Goal: Transaction & Acquisition: Download file/media

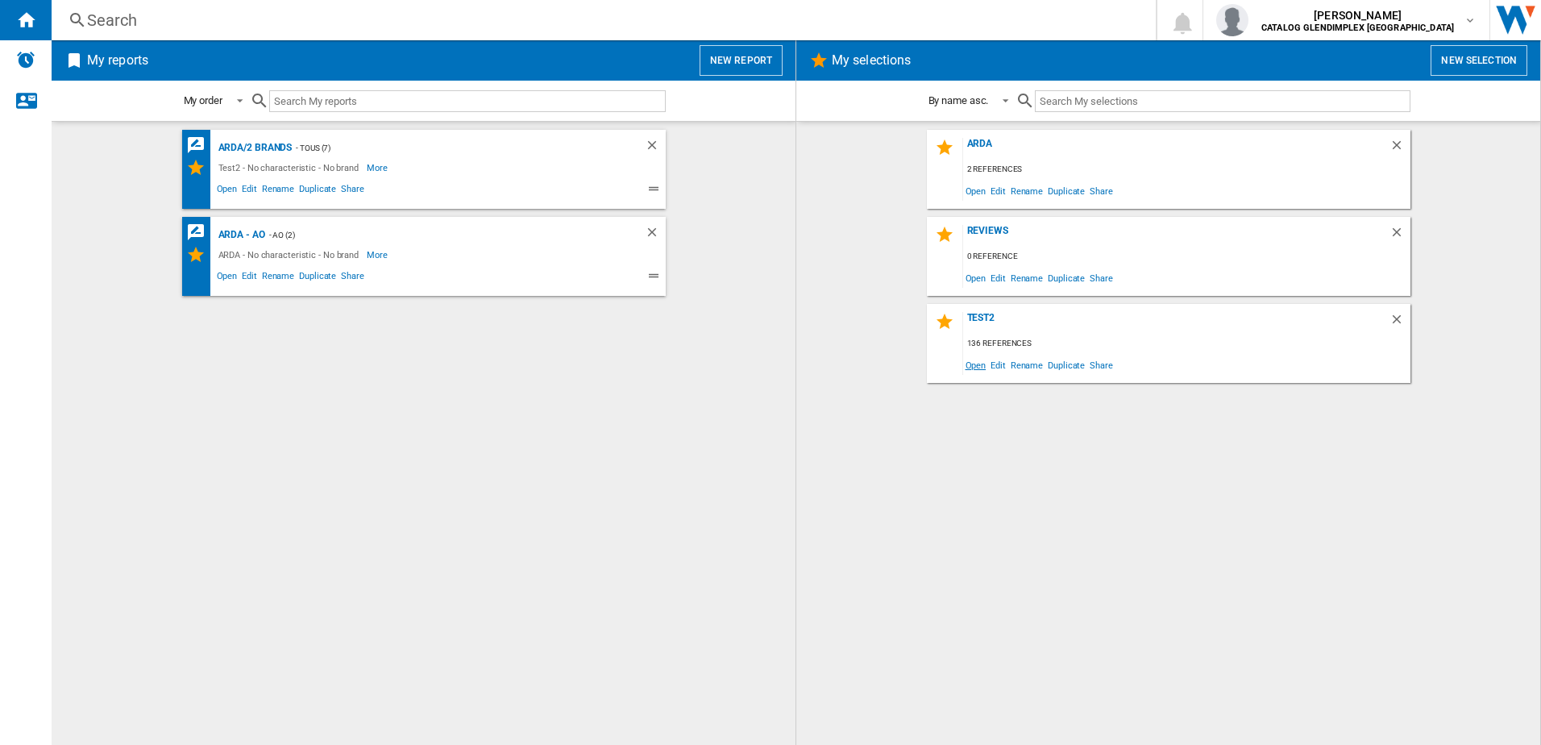
click at [975, 366] on span "Open" at bounding box center [976, 365] width 26 height 22
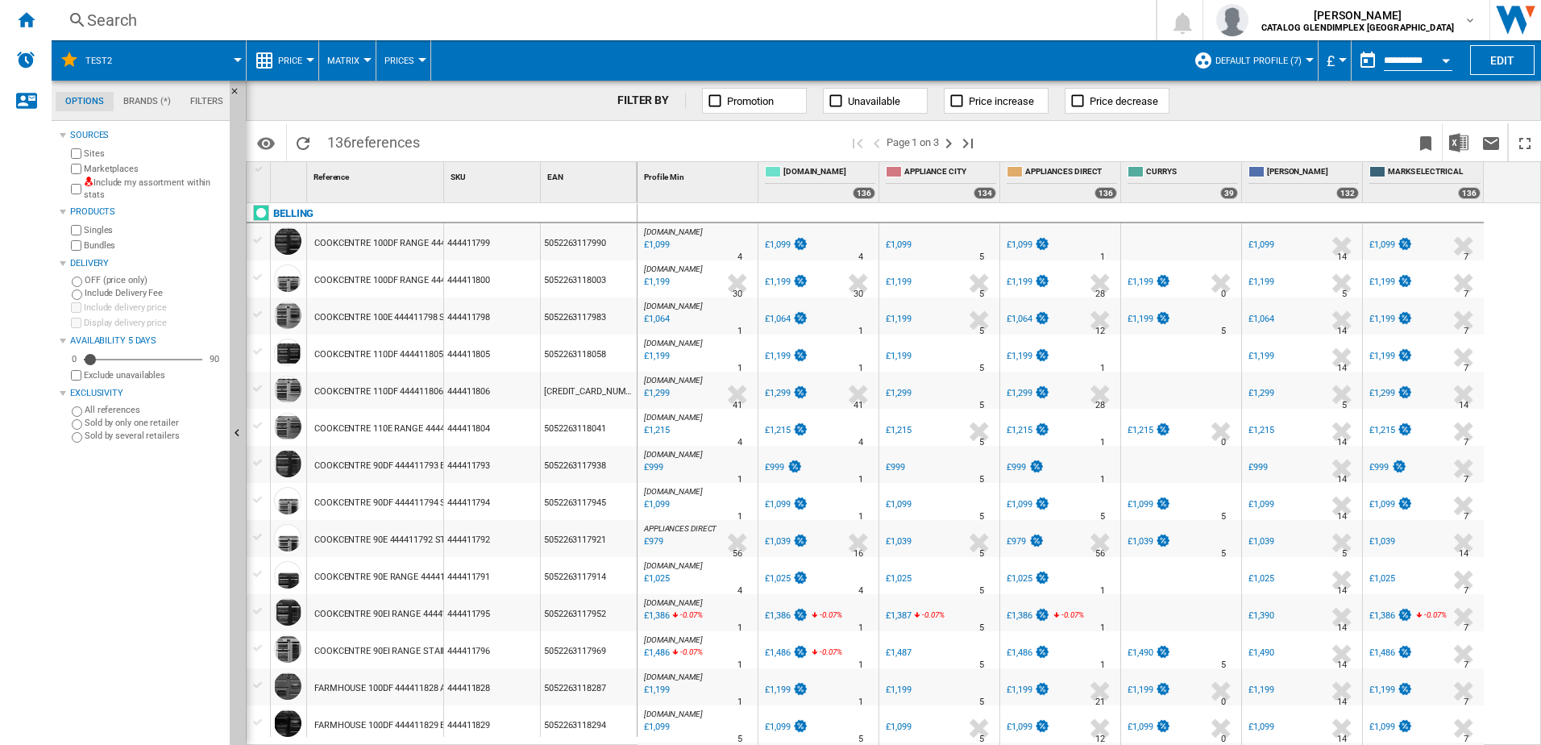
click at [347, 67] on button "Matrix" at bounding box center [347, 60] width 40 height 40
click at [309, 69] on md-backdrop at bounding box center [770, 372] width 1541 height 745
click at [304, 64] on button "Price" at bounding box center [294, 60] width 32 height 40
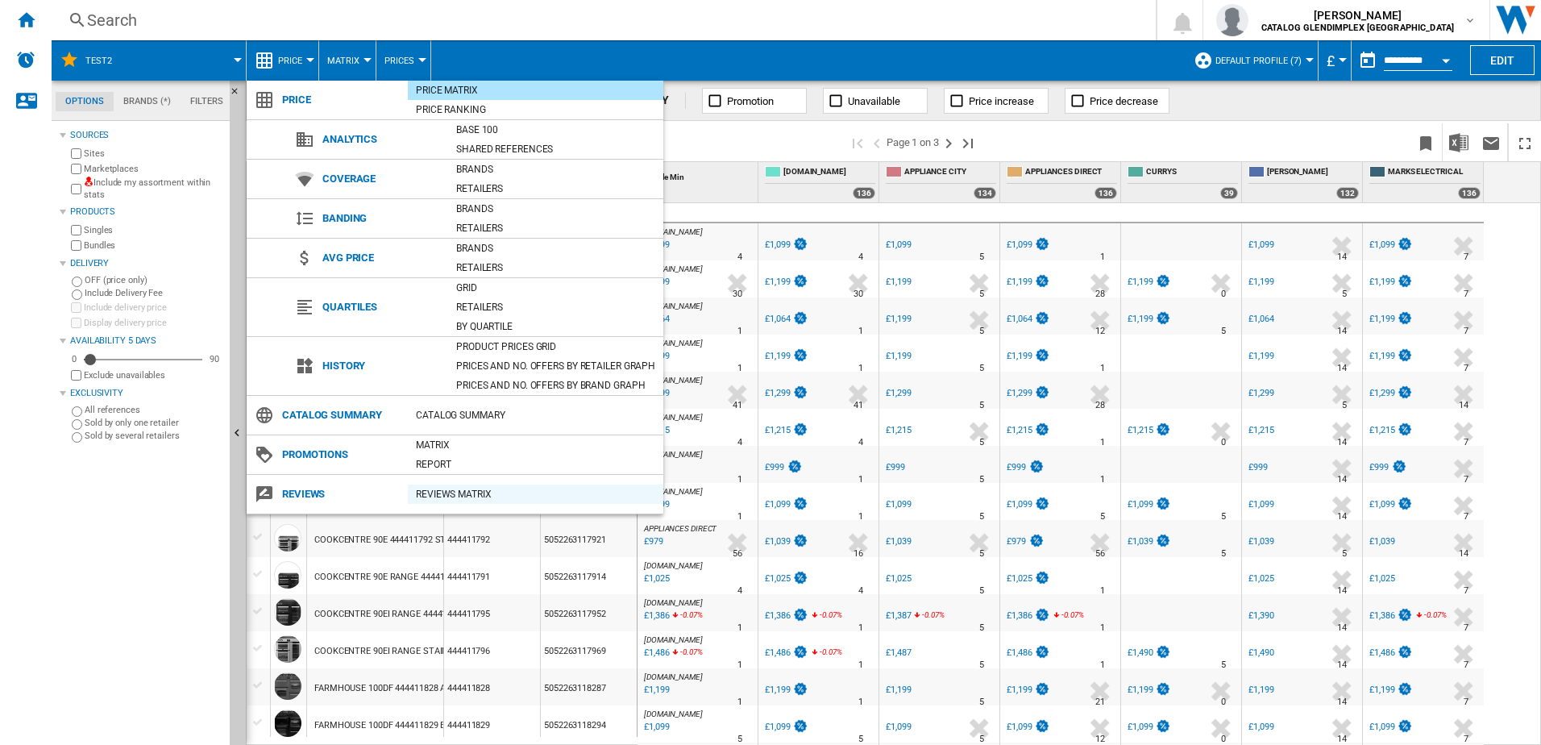
click at [479, 485] on div "REVIEWS Matrix" at bounding box center [536, 493] width 256 height 19
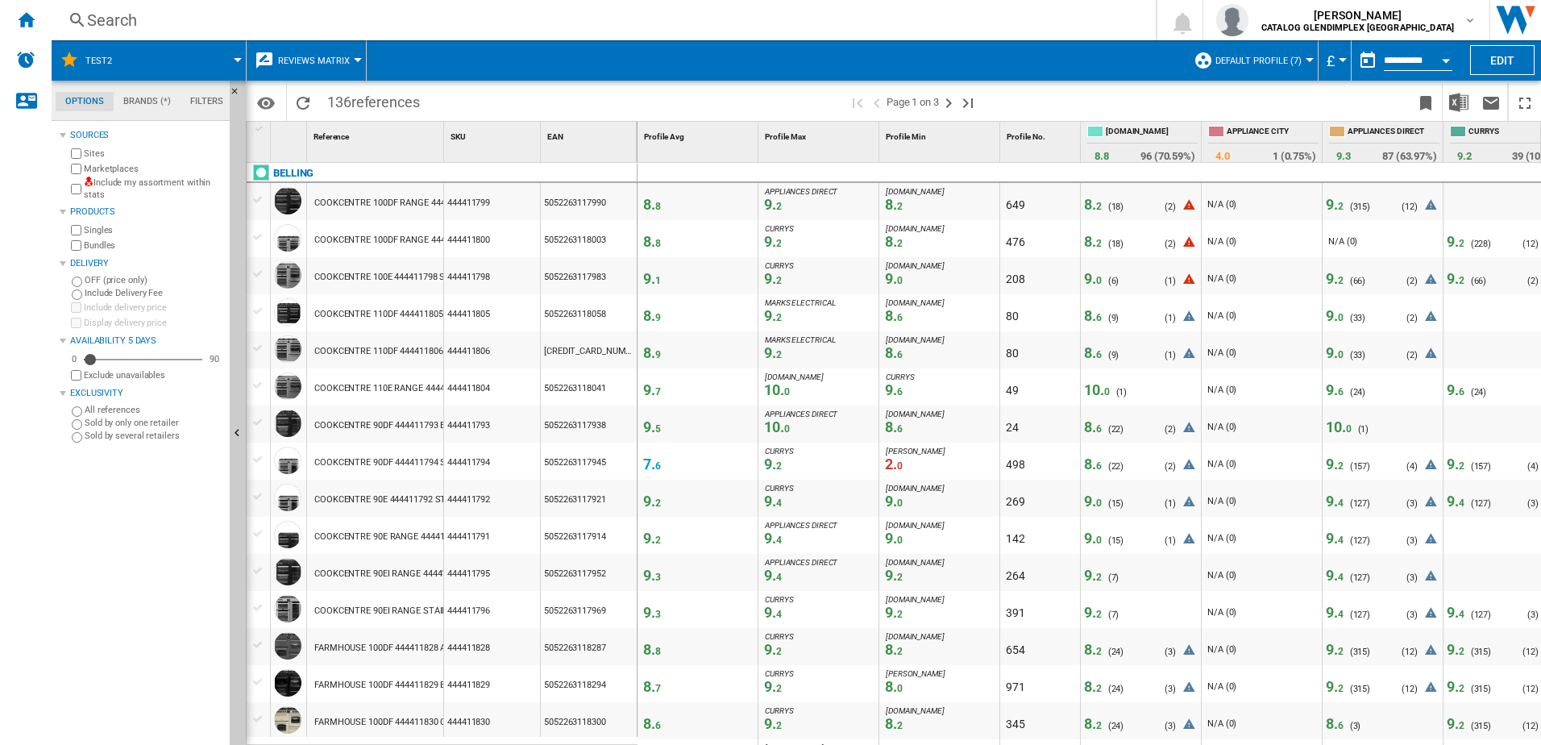
click at [1444, 59] on div "Open calendar" at bounding box center [1446, 61] width 8 height 4
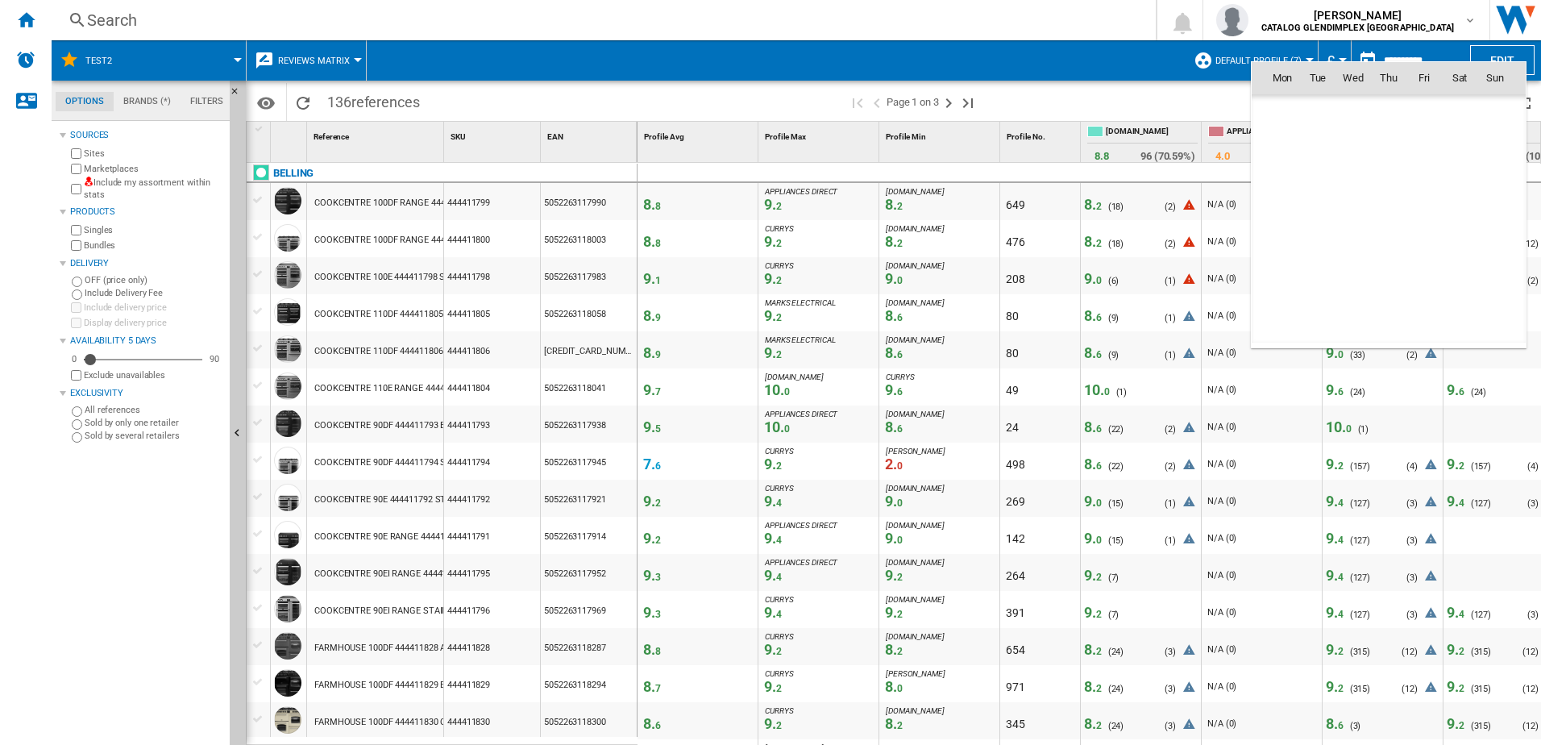
scroll to position [7690, 0]
click at [1421, 189] on span "15" at bounding box center [1424, 184] width 32 height 32
type input "**********"
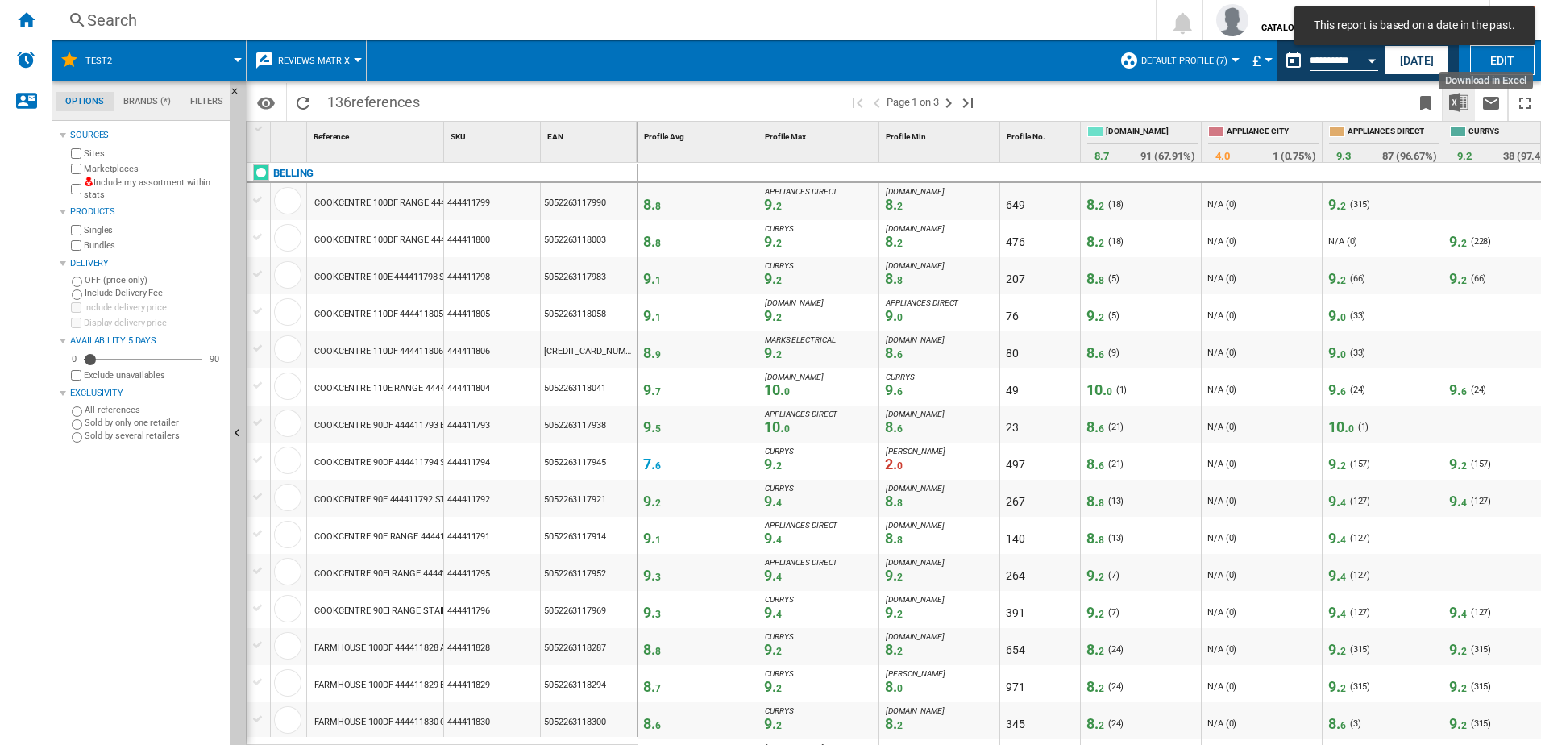
click at [1468, 108] on img "Download in Excel" at bounding box center [1458, 102] width 19 height 19
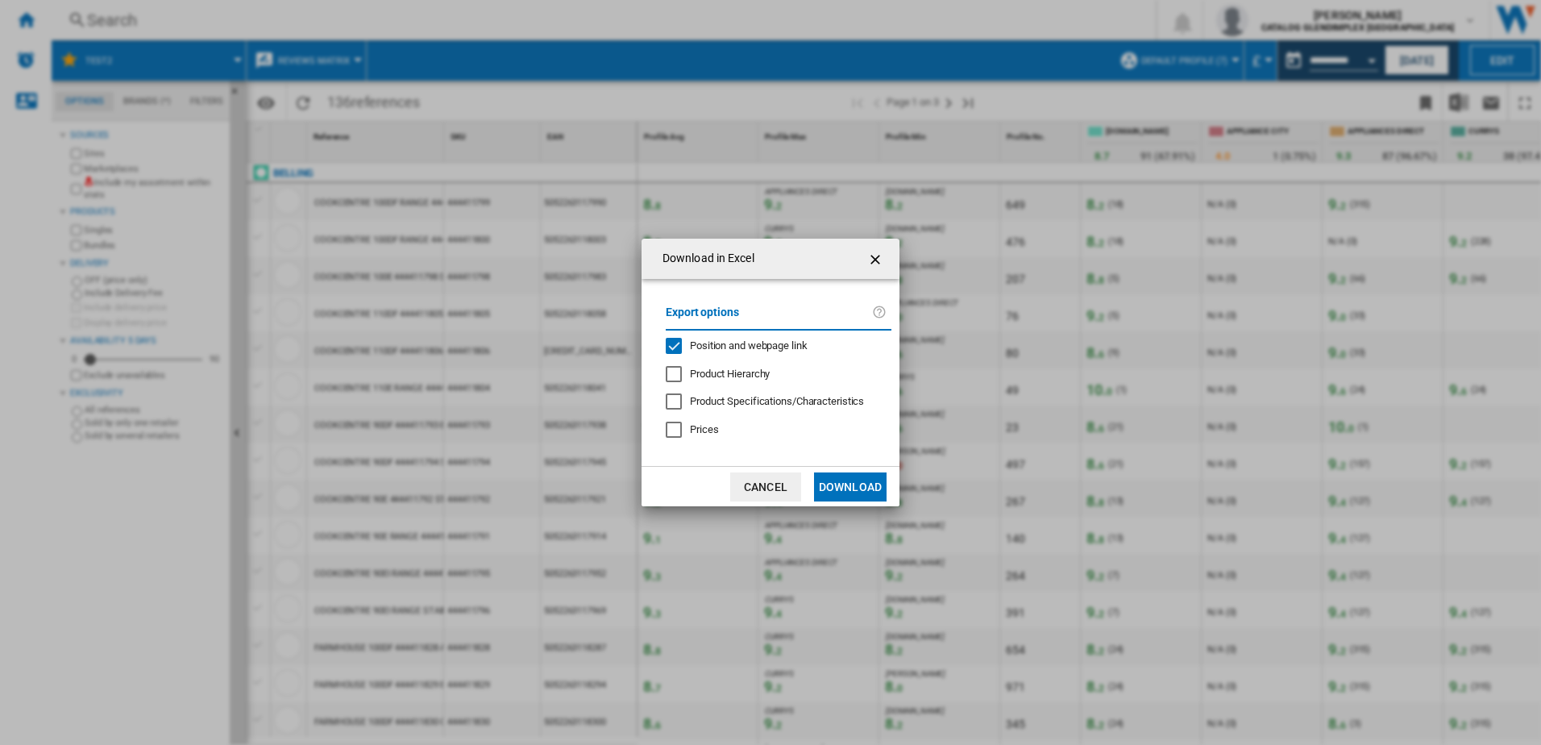
click at [846, 484] on button "Download" at bounding box center [850, 486] width 73 height 29
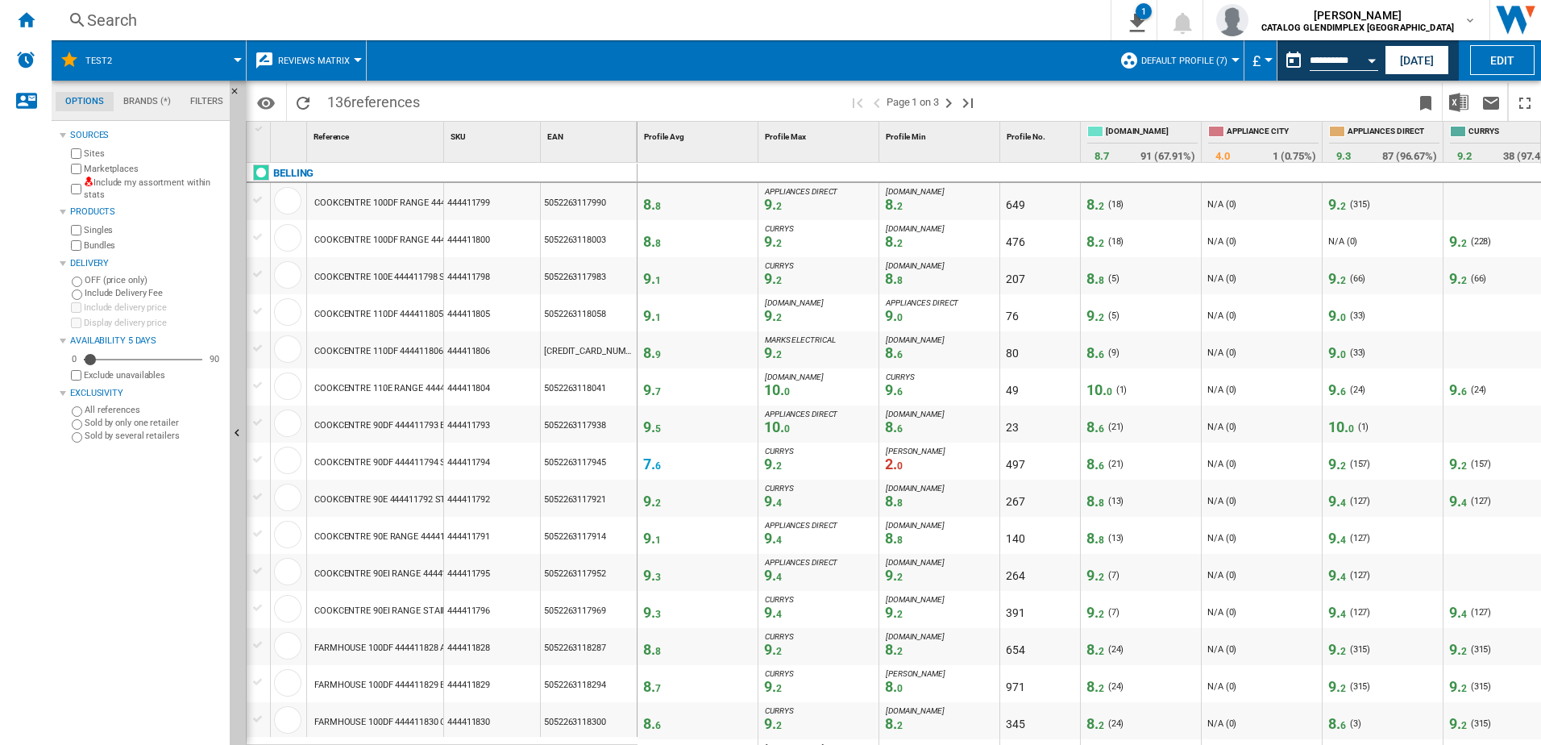
click at [1069, 17] on div "Search" at bounding box center [578, 20] width 982 height 23
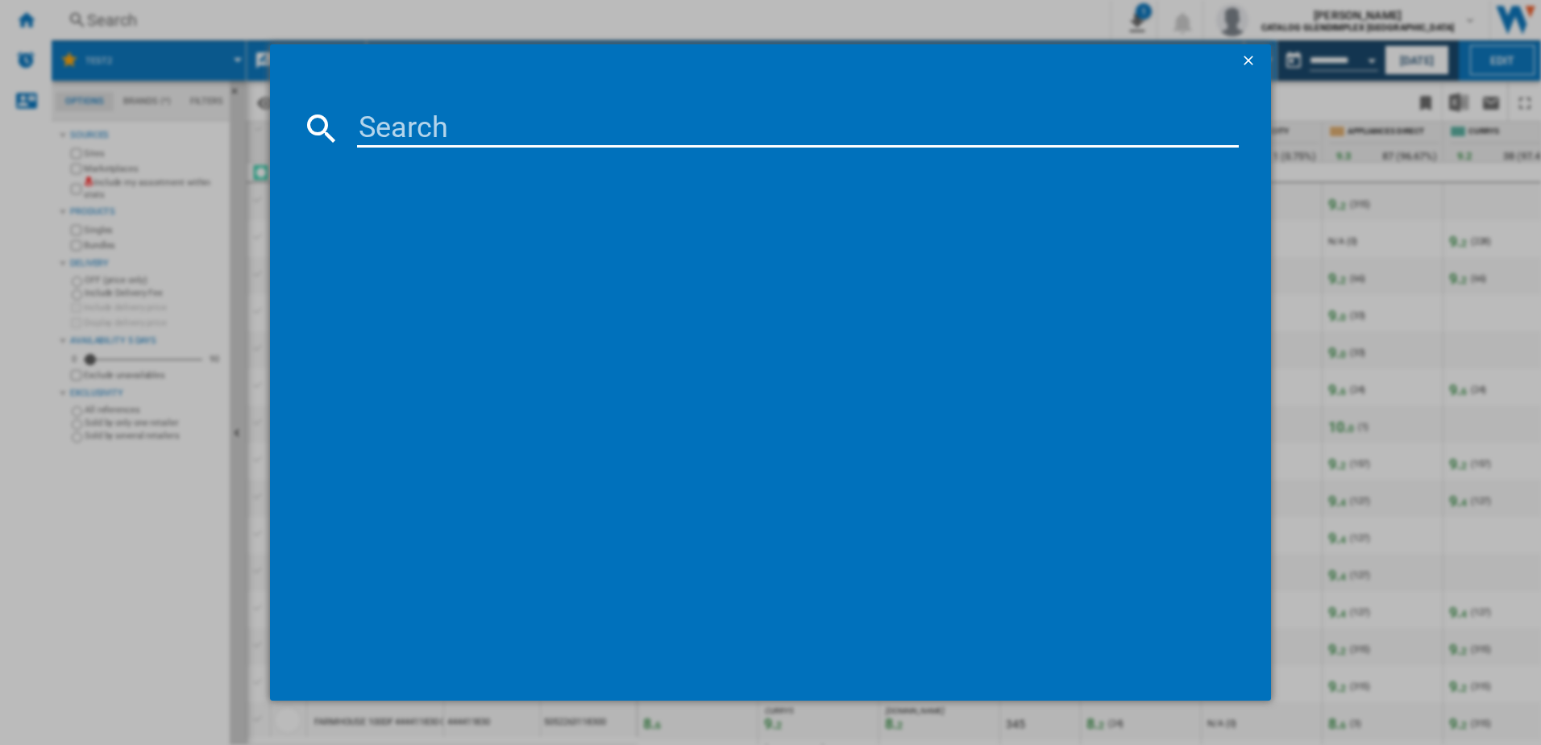
click at [1249, 64] on ng-md-icon "getI18NText('BUTTONS.CLOSE_DIALOG')" at bounding box center [1250, 61] width 19 height 19
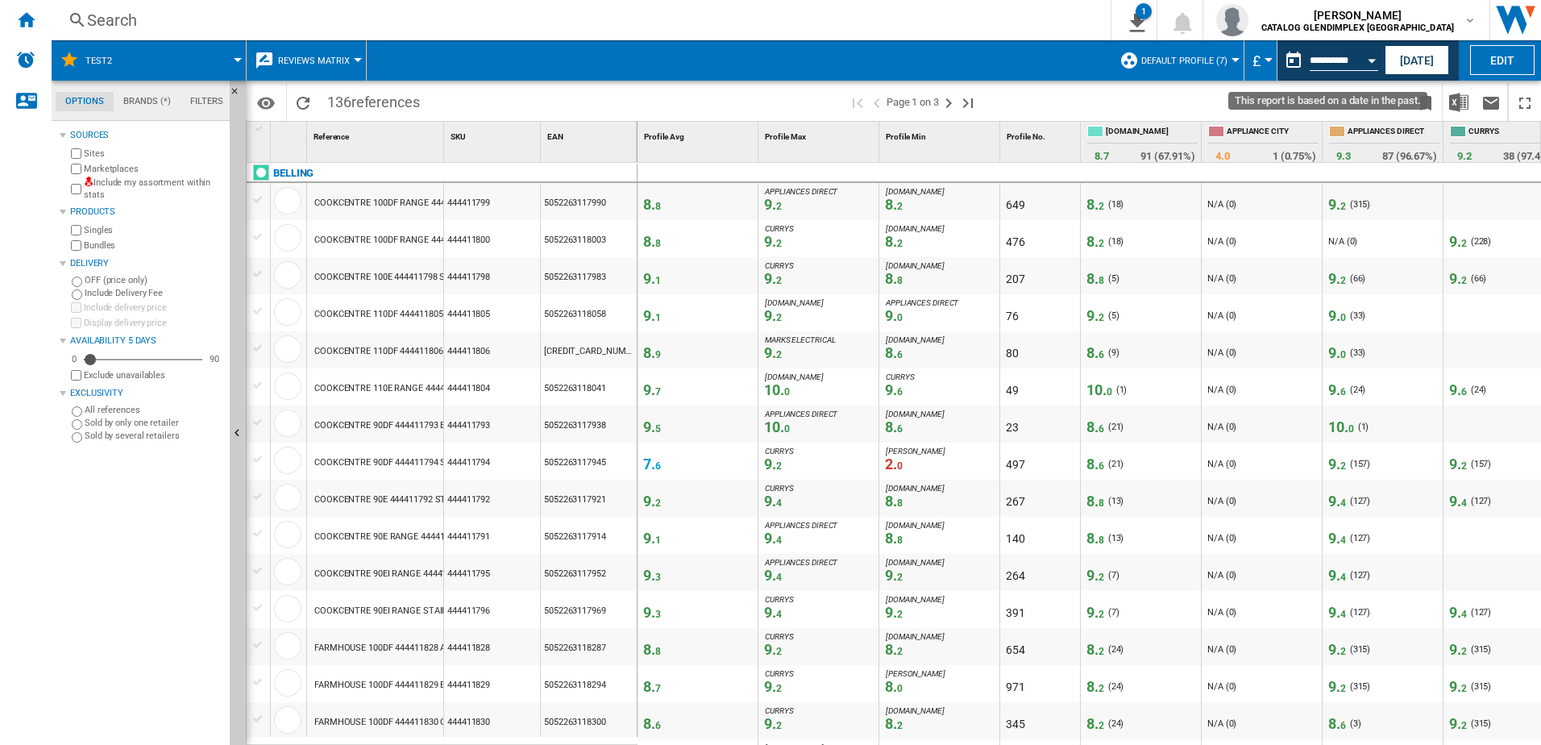
click at [1374, 59] on div "Open calendar" at bounding box center [1372, 61] width 8 height 4
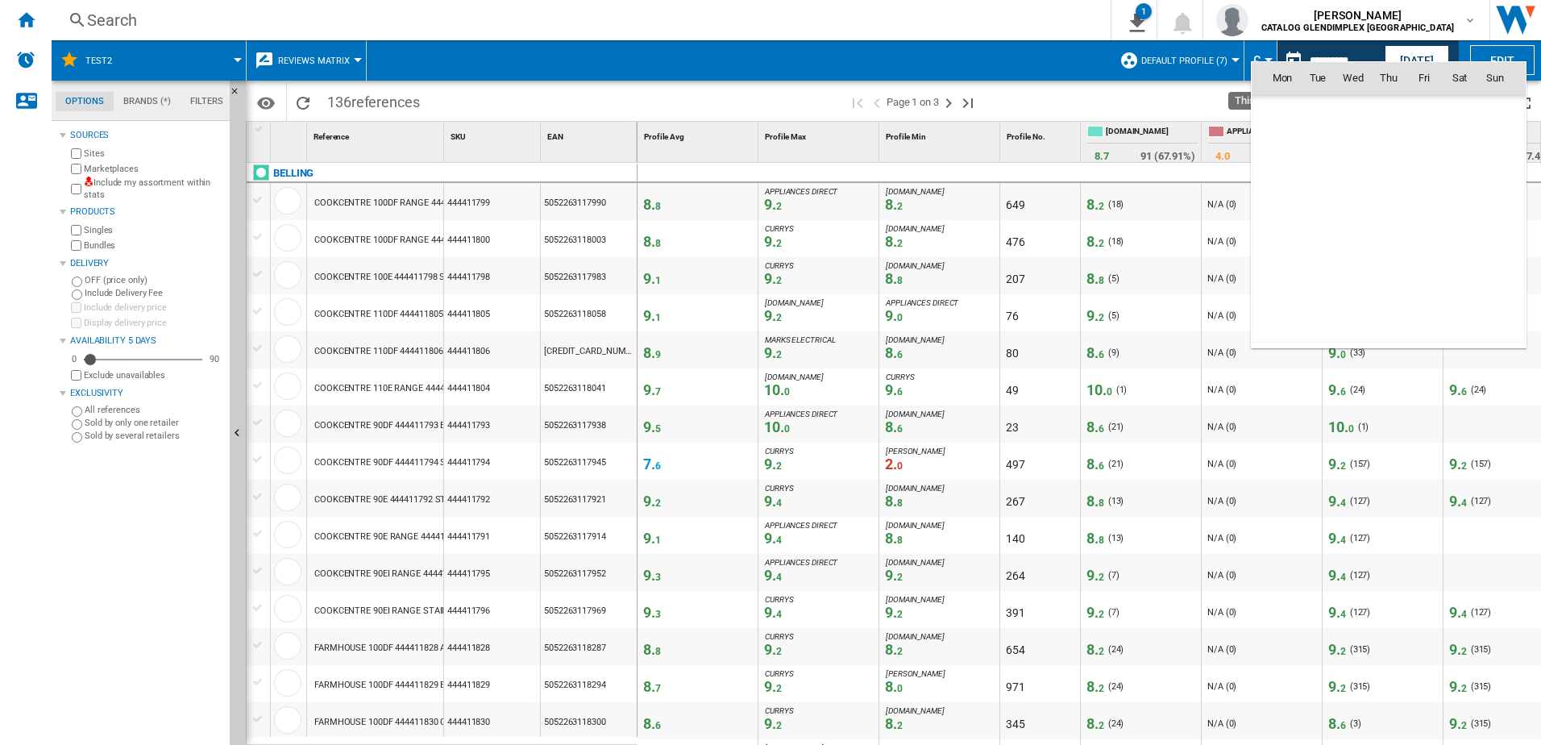
scroll to position [7690, 0]
click at [1430, 216] on span "22" at bounding box center [1424, 219] width 32 height 32
type input "**********"
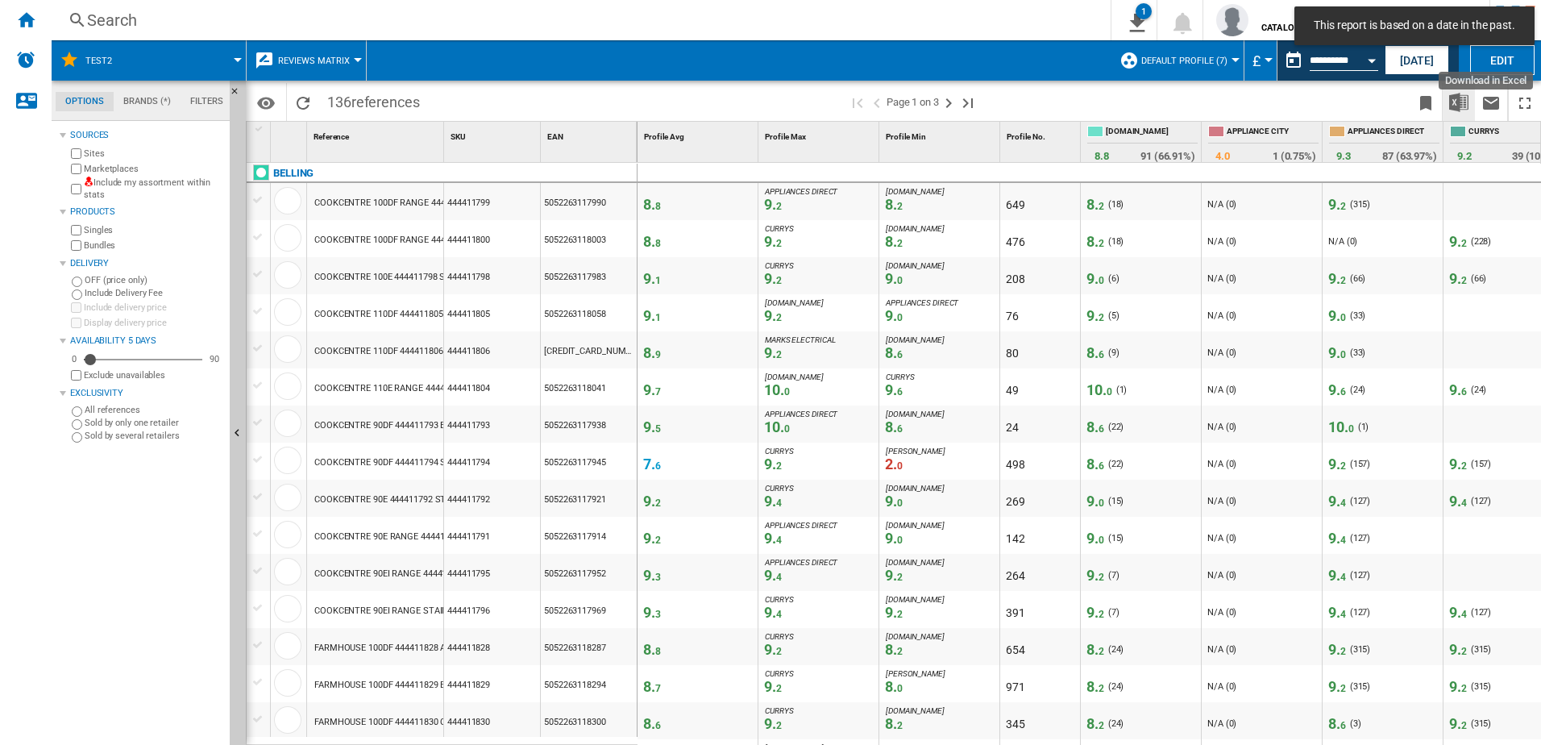
click at [1461, 104] on img "Download in Excel" at bounding box center [1458, 102] width 19 height 19
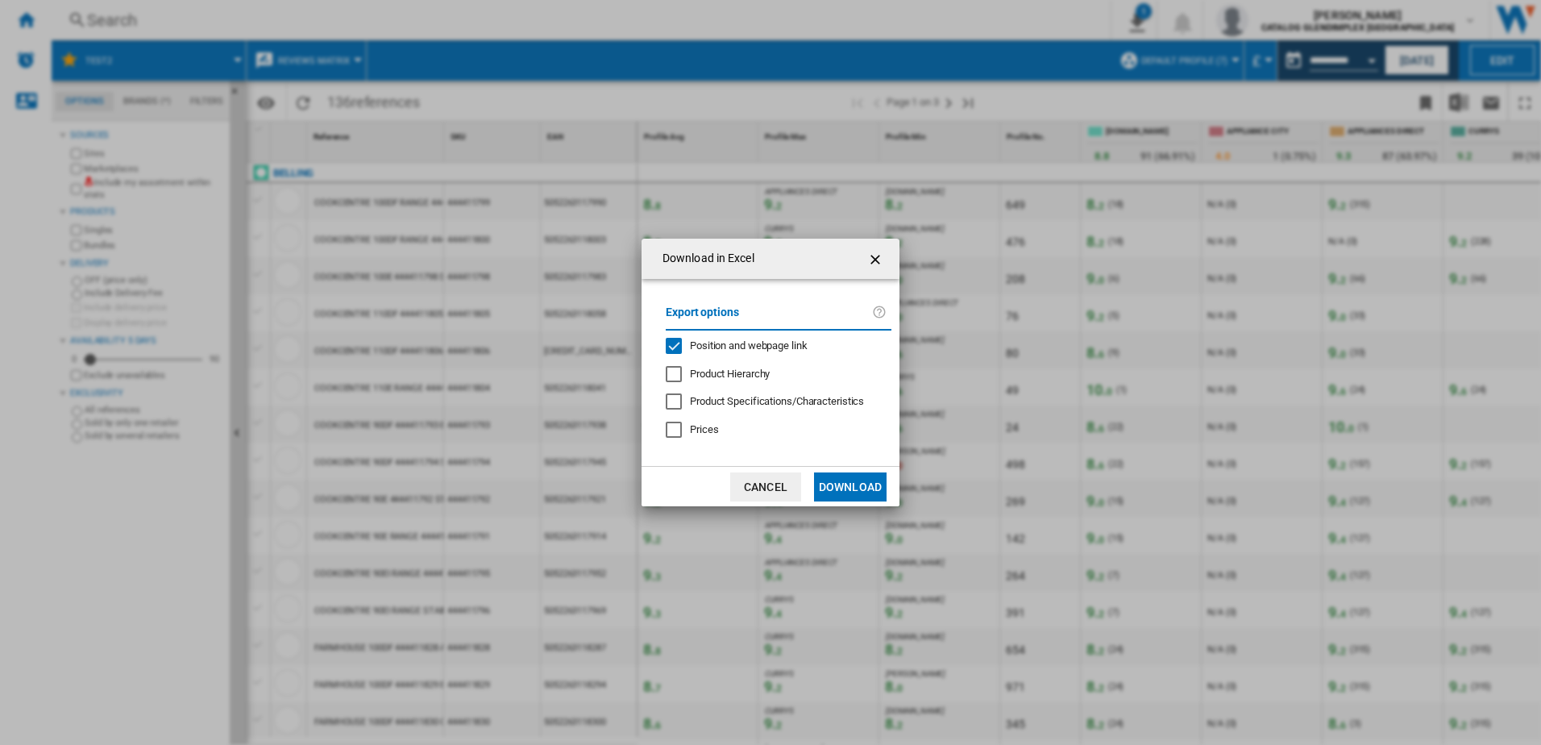
click at [862, 490] on button "Download" at bounding box center [850, 486] width 73 height 29
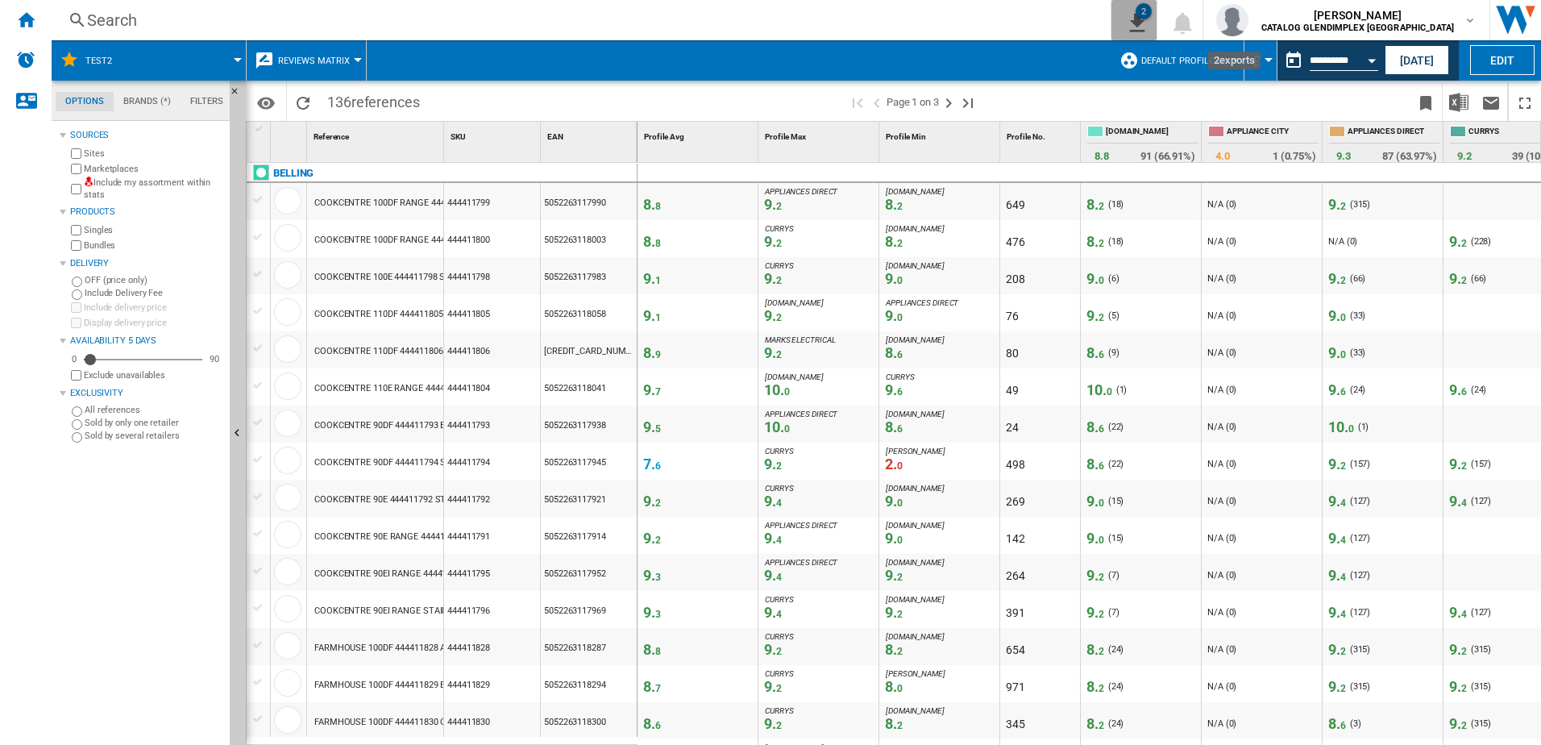
click at [1157, 23] on button "2" at bounding box center [1134, 20] width 45 height 40
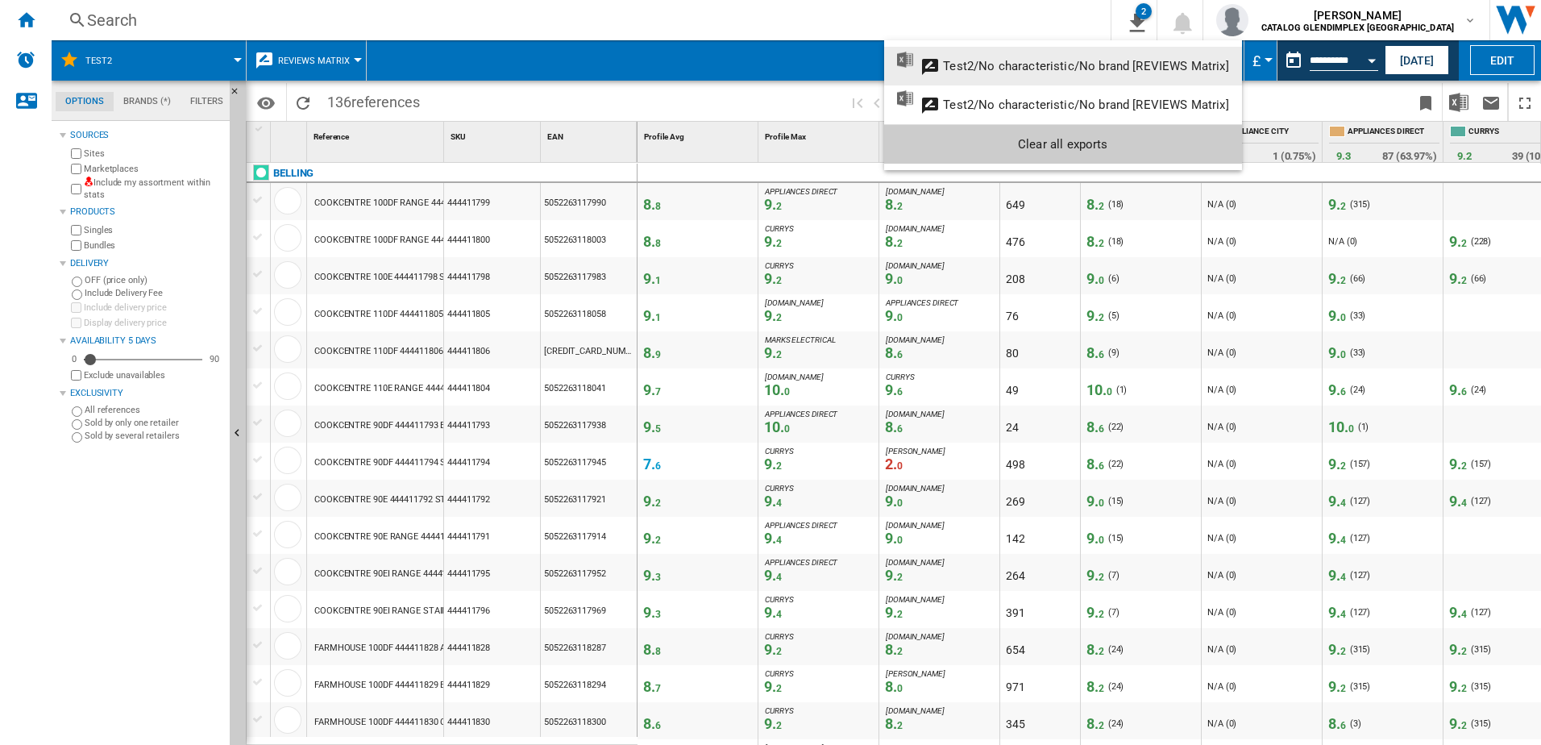
click at [1104, 71] on div "Test2/No characteristic/No brand [REVIEWS Matrix]" at bounding box center [1085, 66] width 285 height 15
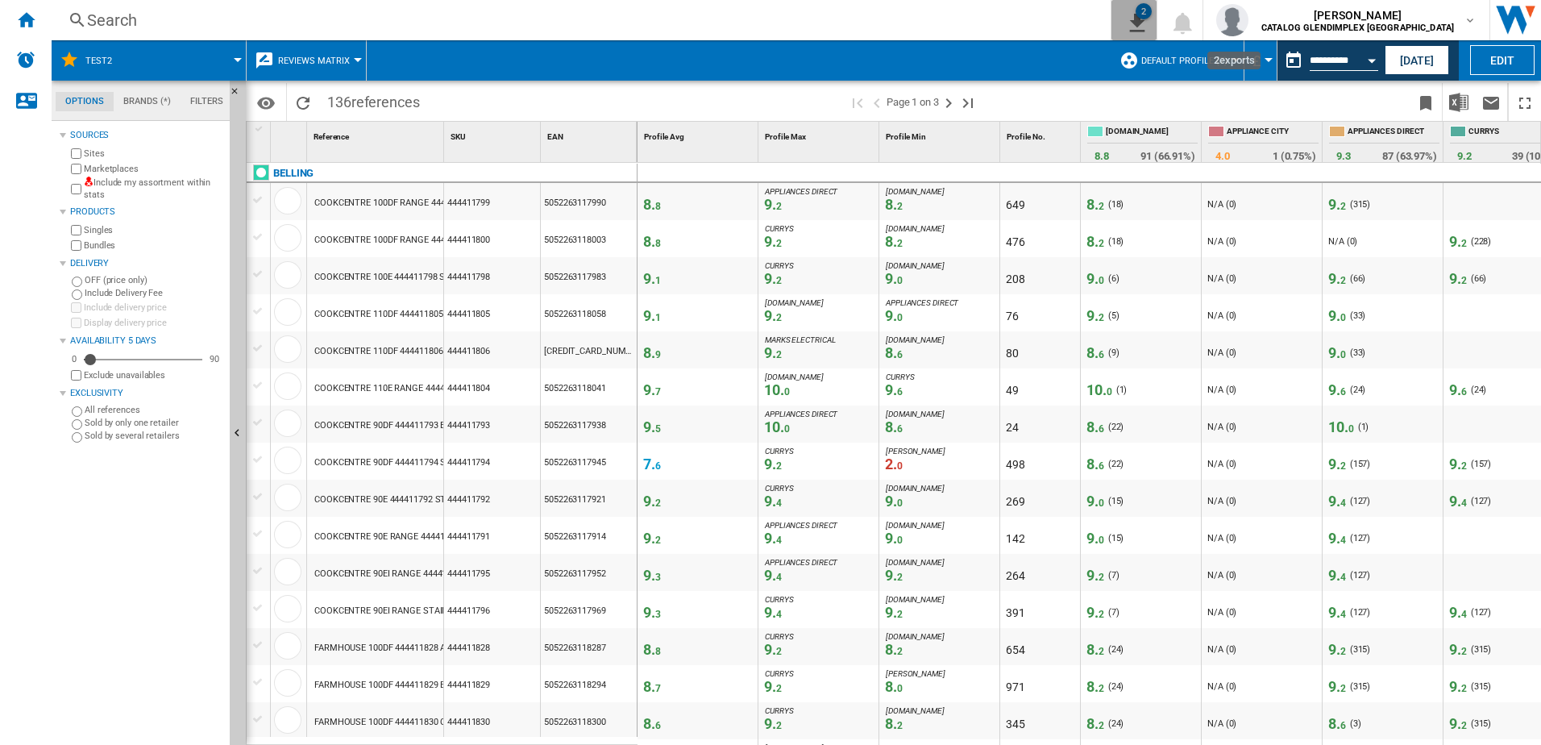
click at [1152, 11] on div "2" at bounding box center [1144, 11] width 16 height 16
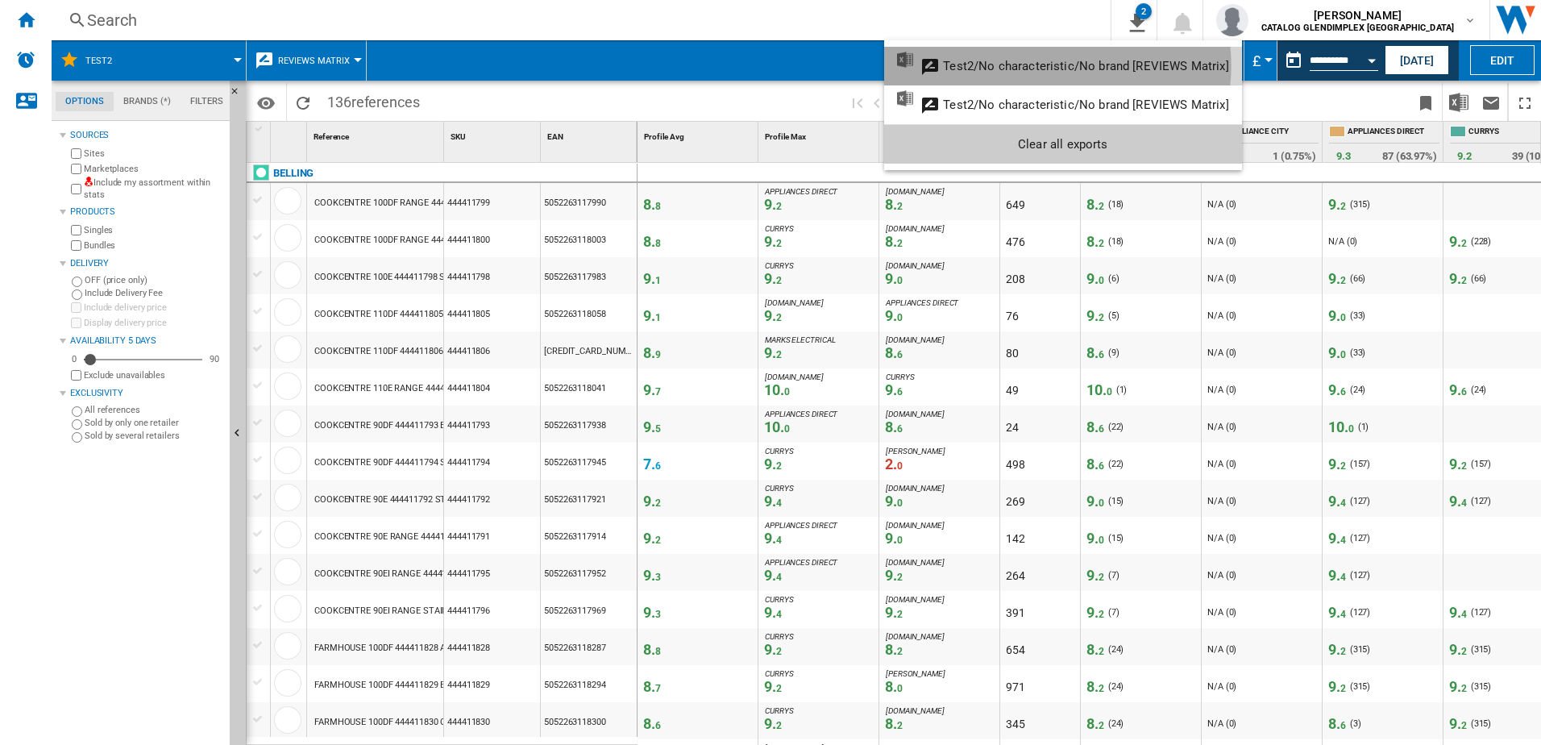
click at [1039, 65] on div "Test2/No characteristic/No brand [REVIEWS Matrix]" at bounding box center [1085, 66] width 285 height 15
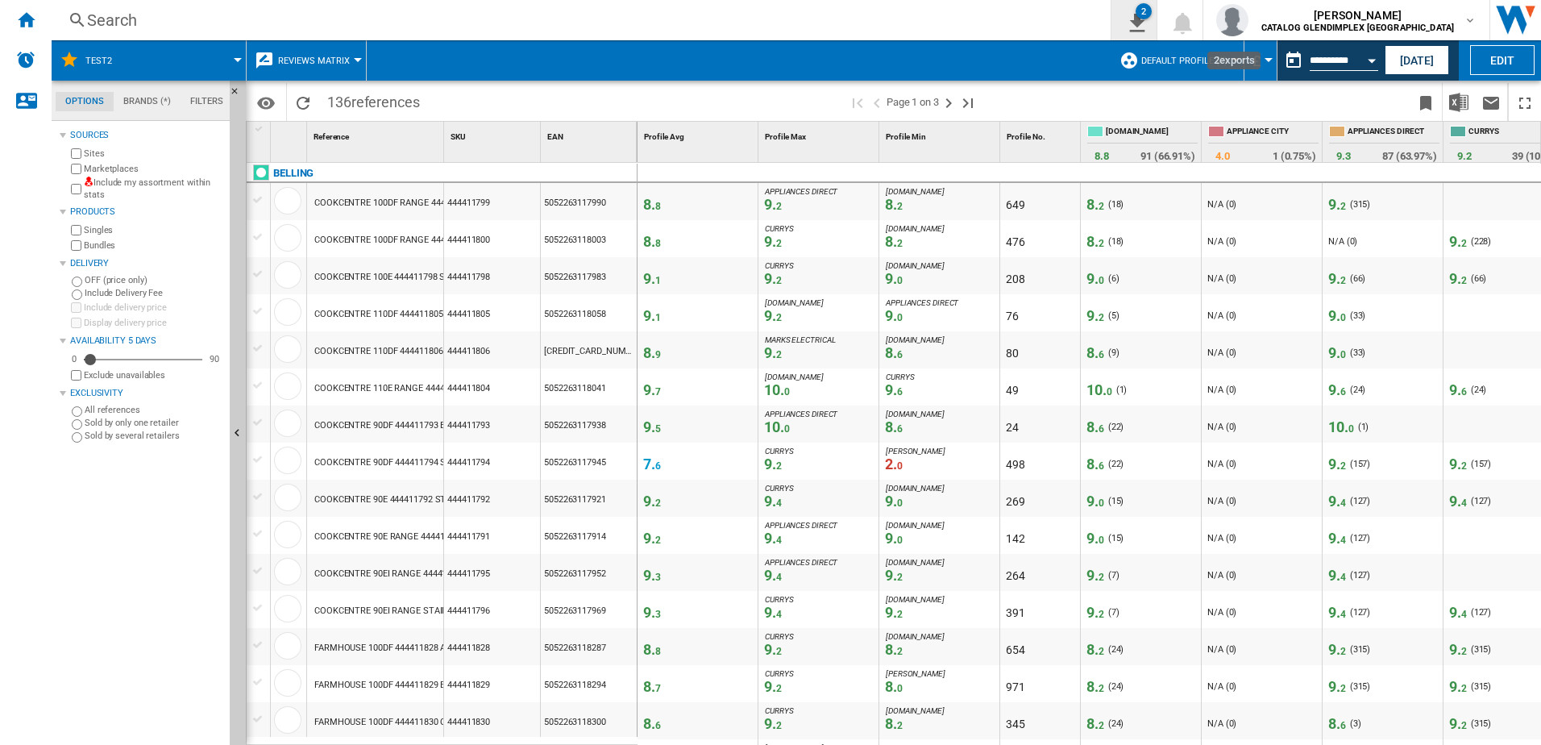
click at [1152, 18] on div "2" at bounding box center [1144, 11] width 16 height 16
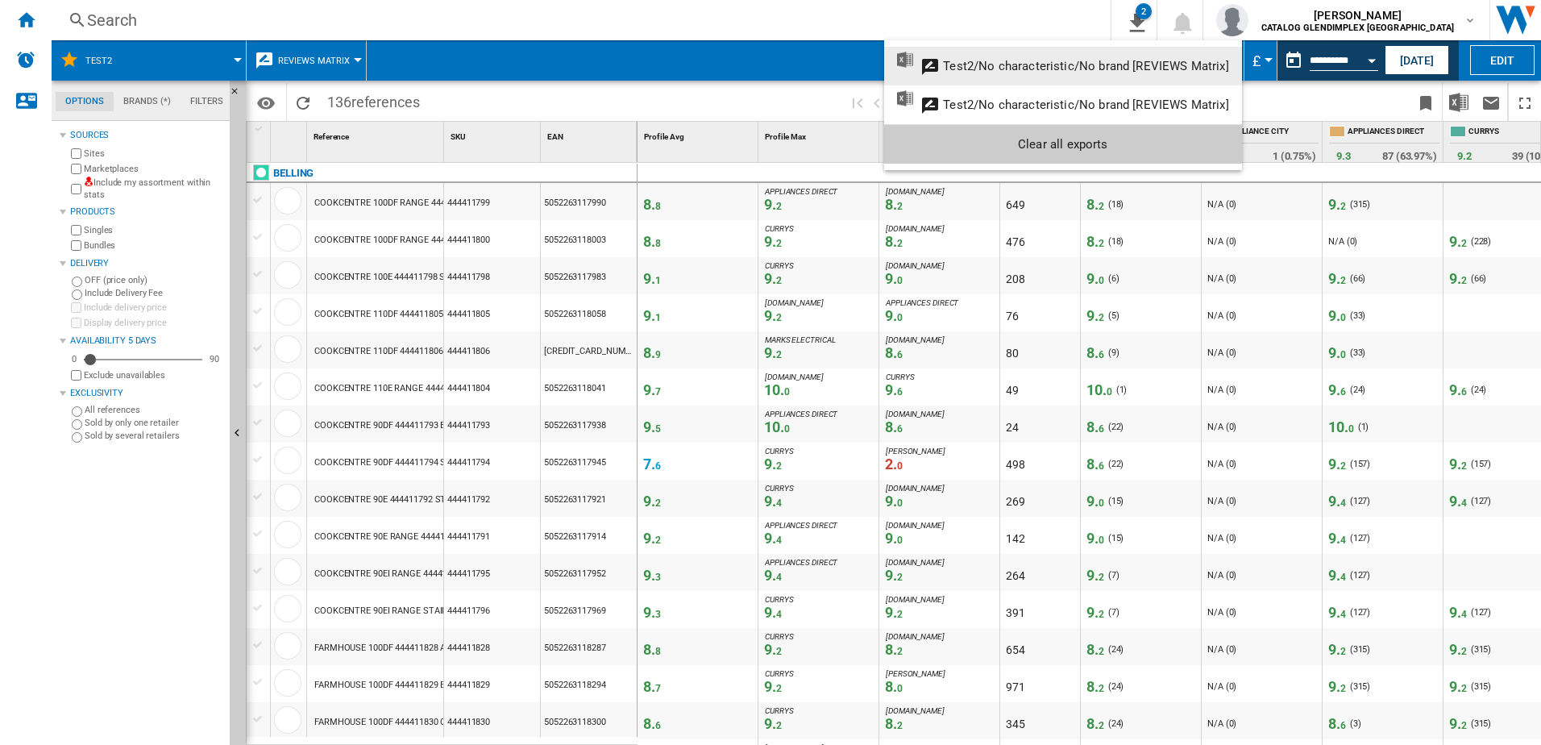
drag, startPoint x: 1072, startPoint y: 56, endPoint x: 1024, endPoint y: 56, distance: 48.4
click at [1024, 56] on button "Test2/No characteristic/No brand [REVIEWS Matrix]" at bounding box center [1063, 66] width 358 height 39
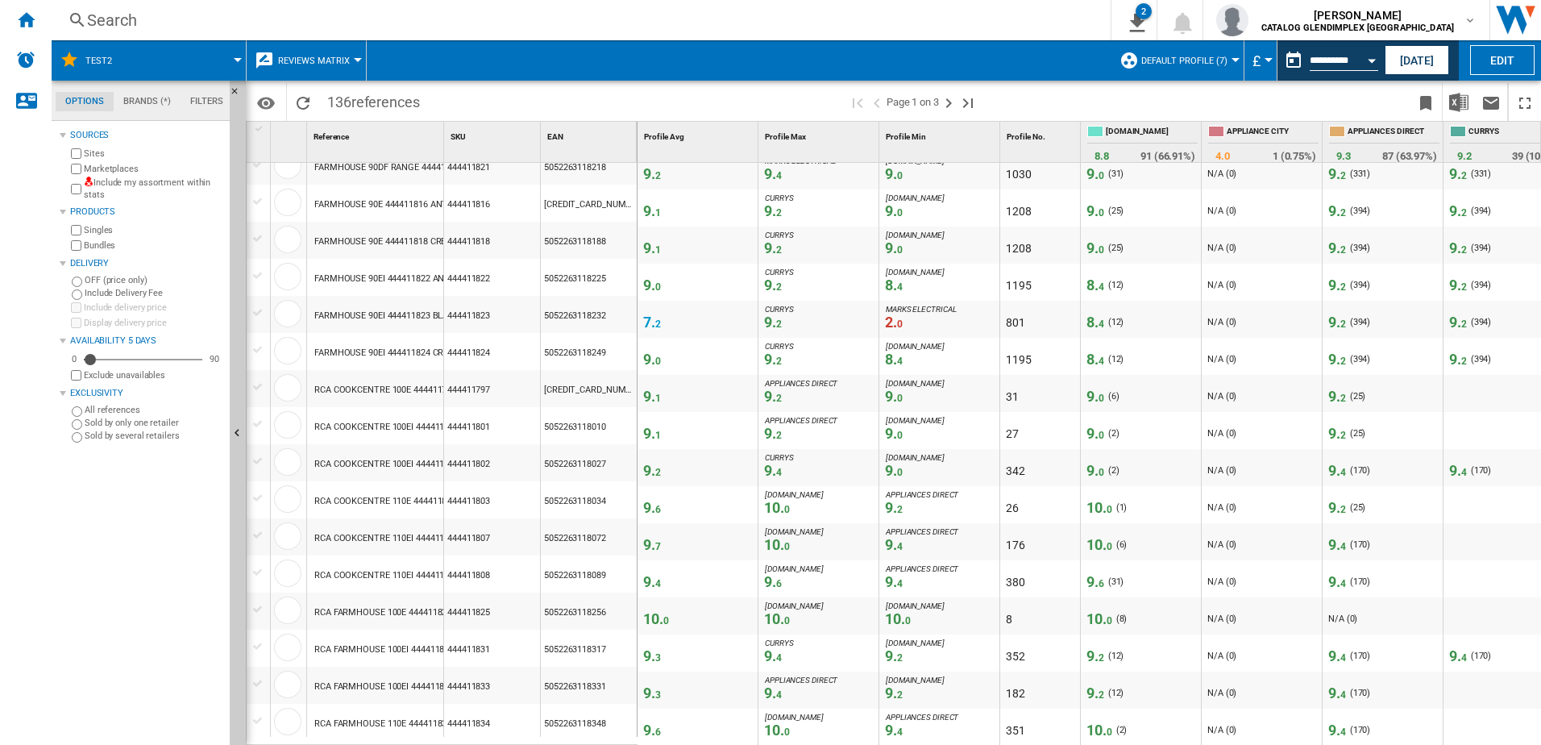
scroll to position [1300, 0]
click at [967, 102] on ng-md-icon "Last page" at bounding box center [967, 103] width 19 height 19
